Goal: Communication & Community: Connect with others

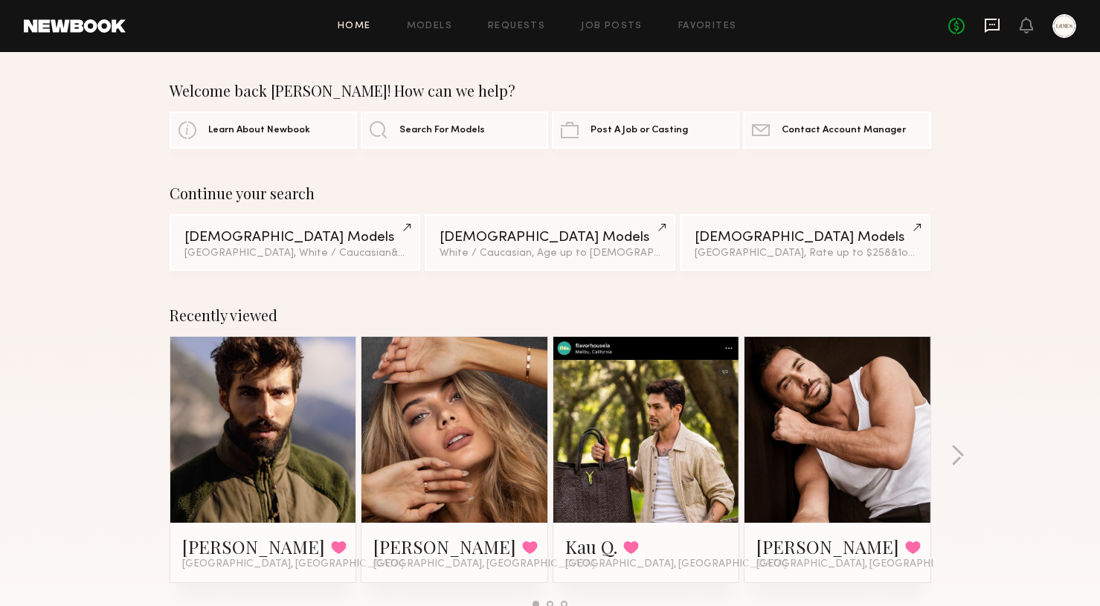
click at [994, 25] on icon at bounding box center [993, 24] width 6 height 1
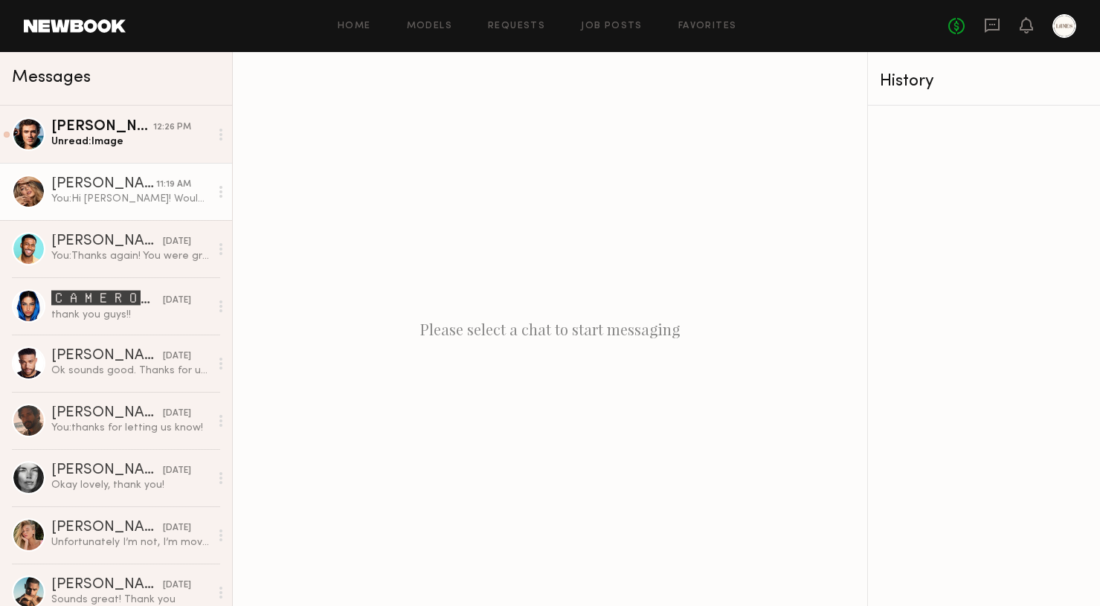
click at [141, 202] on div "You: Hi [PERSON_NAME]! Would you be able to send us a few selfies wearing sungl…" at bounding box center [130, 199] width 158 height 14
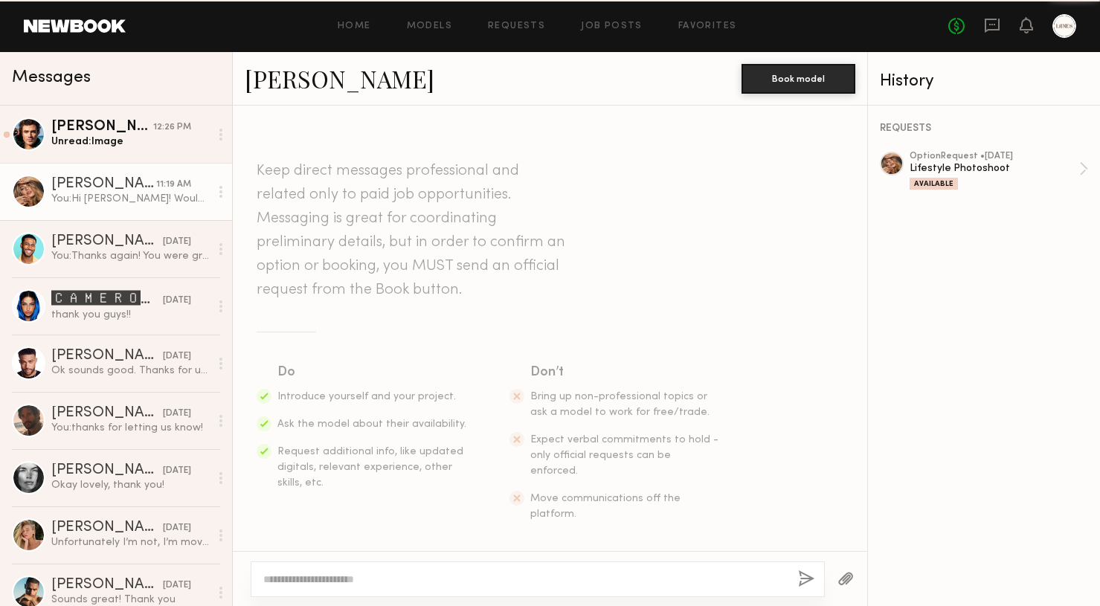
scroll to position [197, 0]
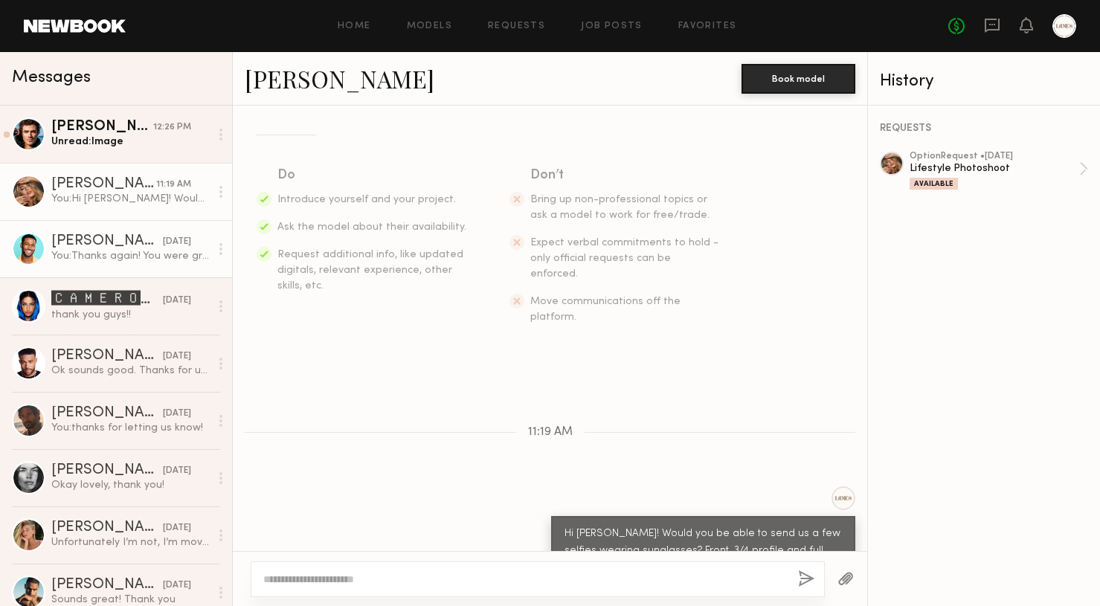
click at [132, 245] on div "[PERSON_NAME]" at bounding box center [107, 241] width 112 height 15
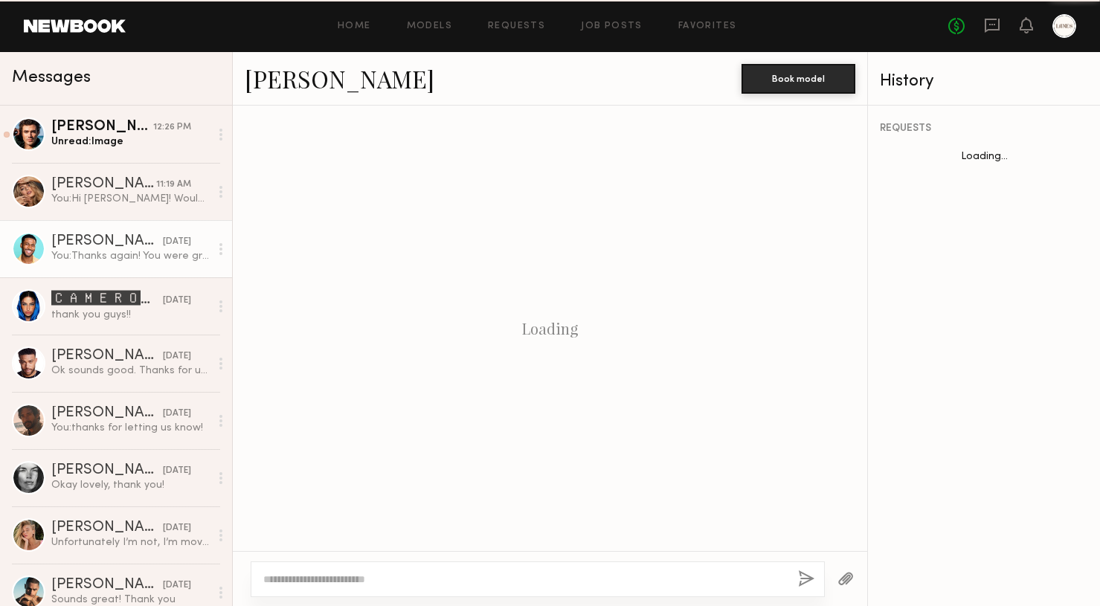
scroll to position [966, 0]
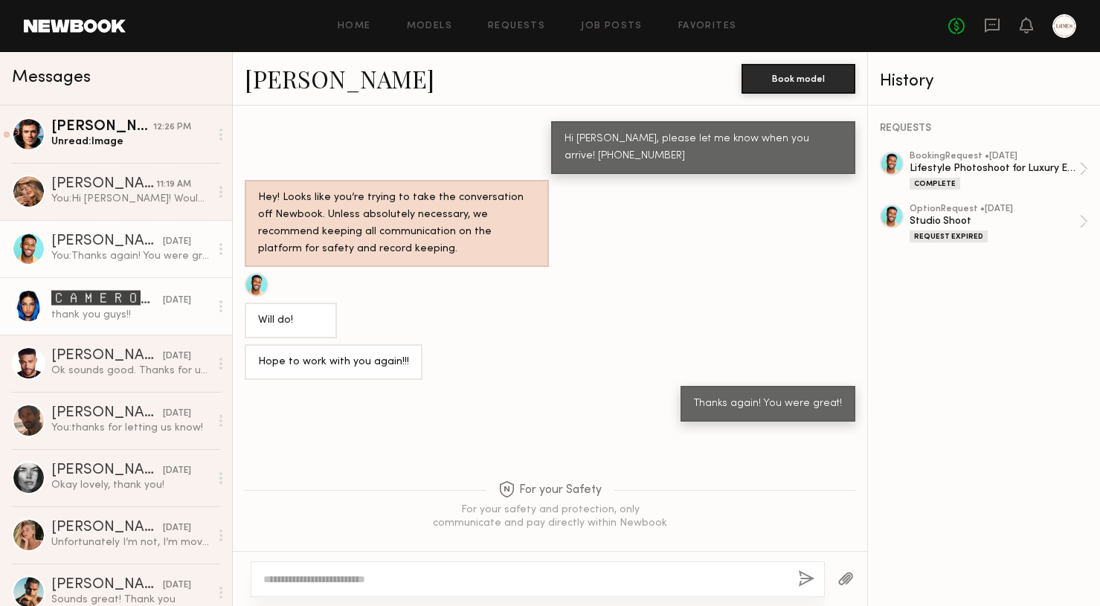
click at [141, 308] on div "🅲🅰🅼🅴🆁🅾🅽 🆂." at bounding box center [107, 299] width 112 height 18
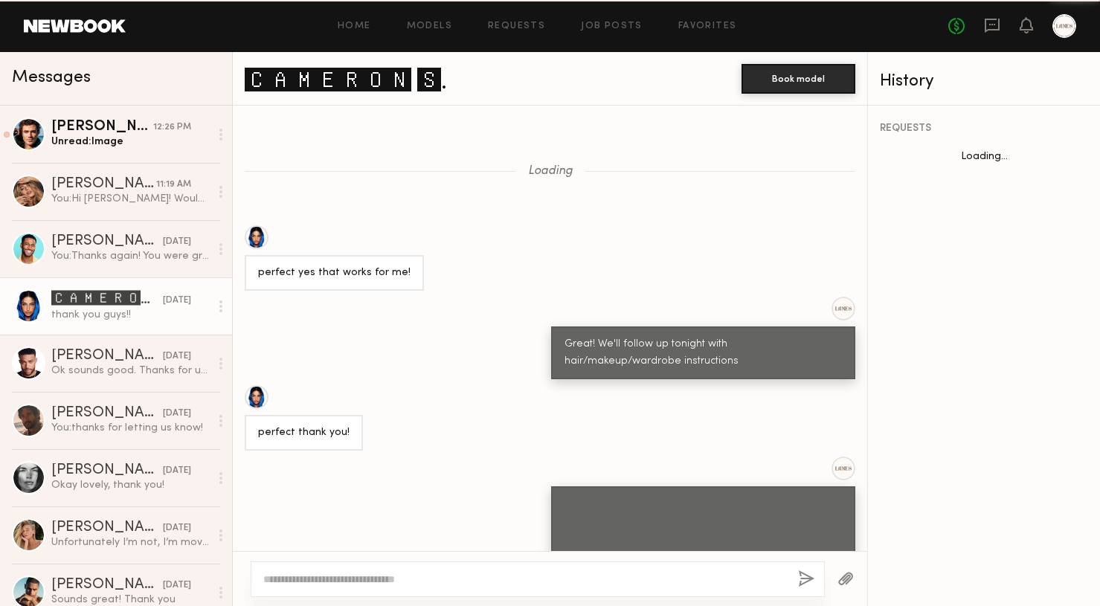
scroll to position [1176, 0]
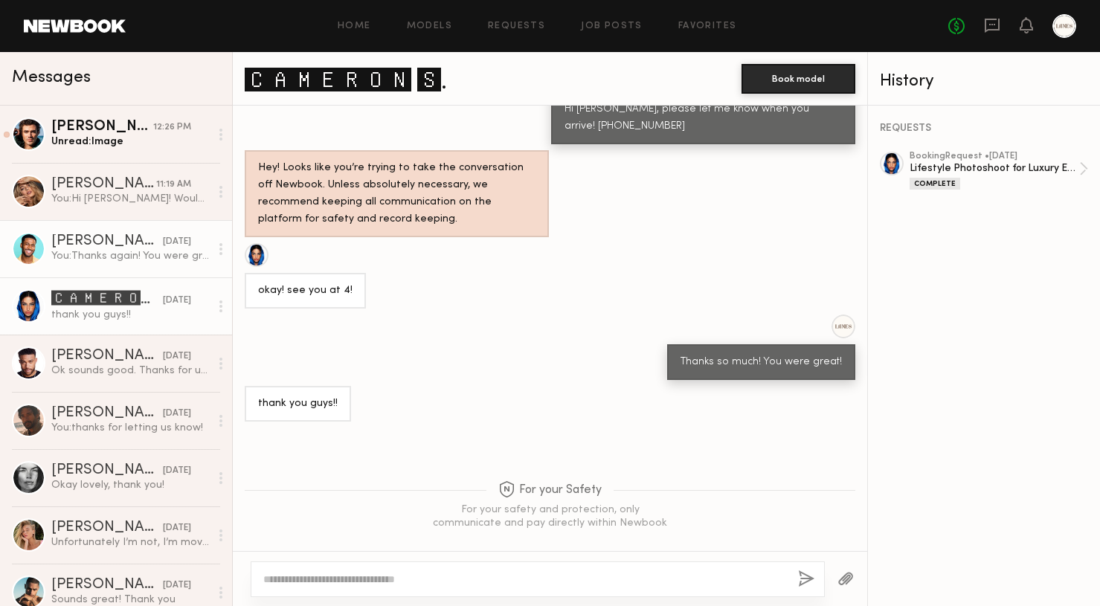
click at [150, 269] on link "[PERSON_NAME] [DATE] You: Thanks again! You were great!" at bounding box center [116, 248] width 232 height 57
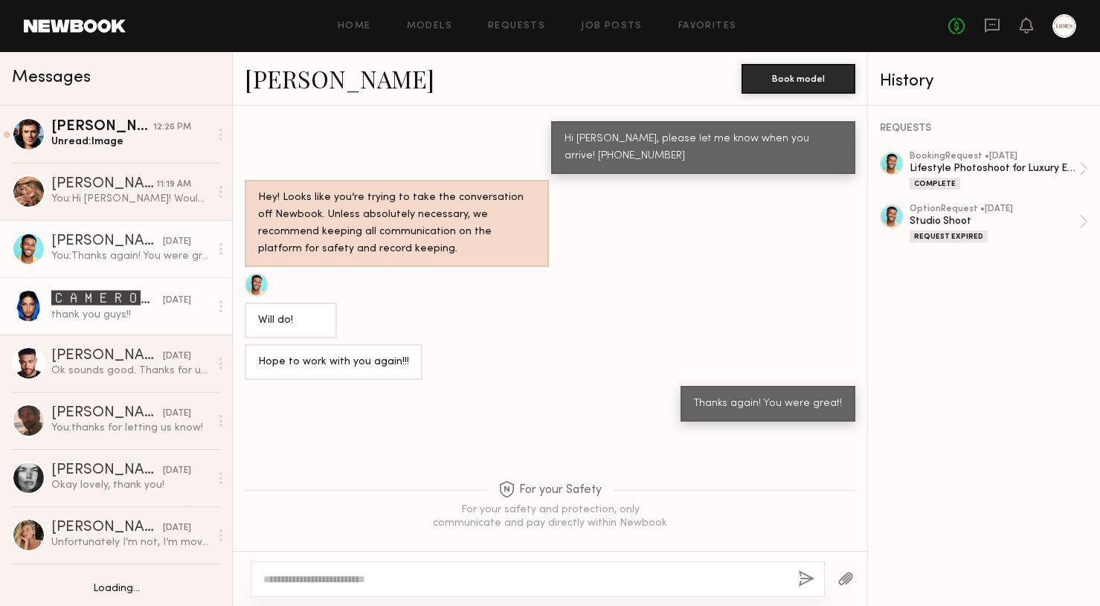
scroll to position [19, 0]
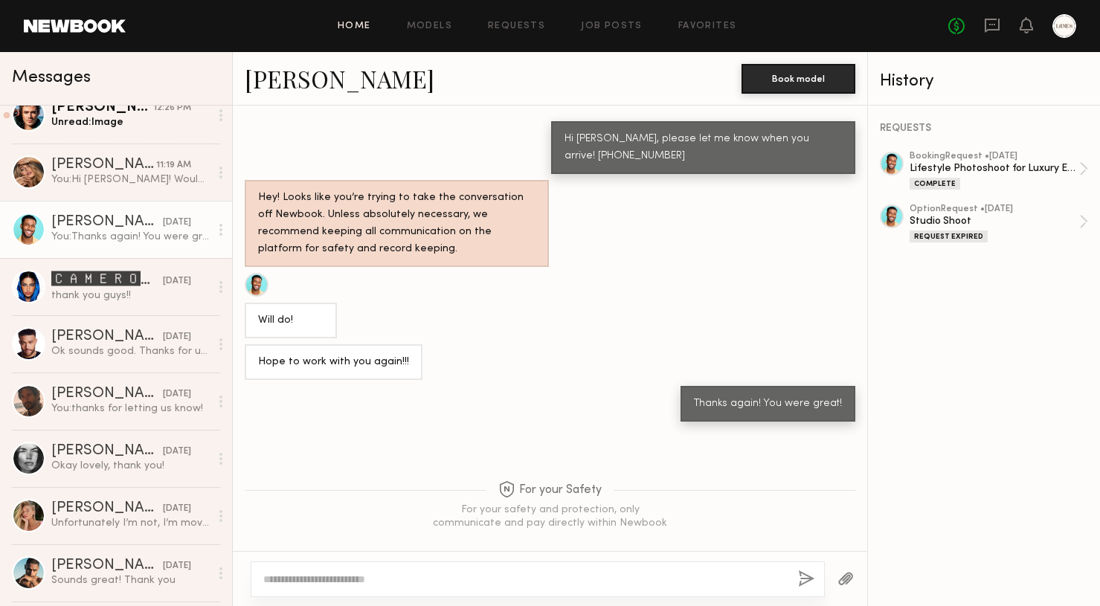
click at [362, 28] on link "Home" at bounding box center [354, 27] width 33 height 10
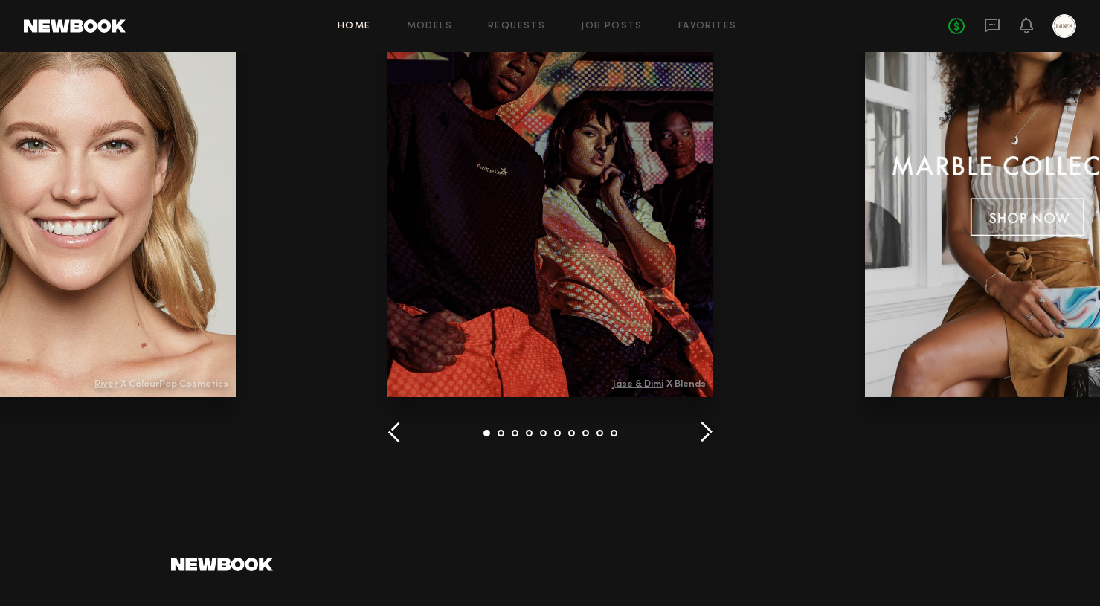
scroll to position [1887, 0]
